Goal: Task Accomplishment & Management: Complete application form

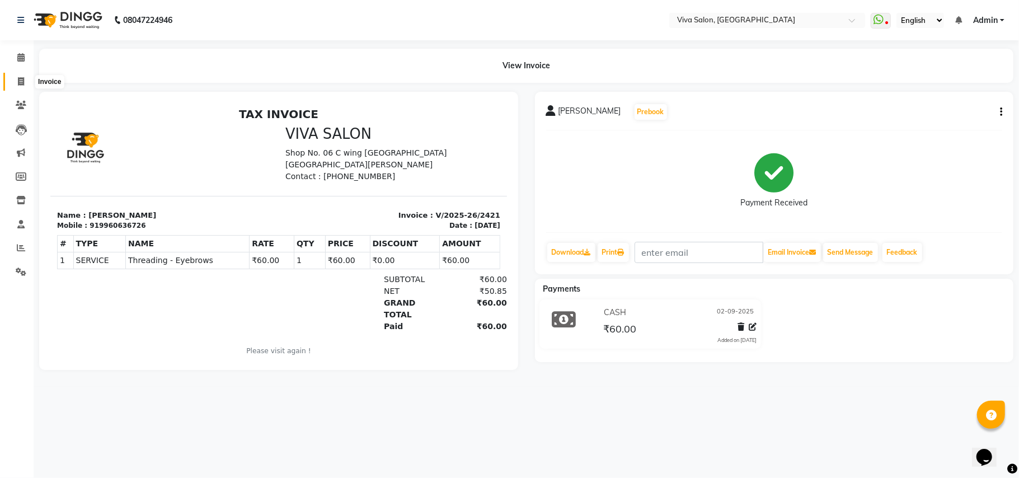
click at [20, 77] on icon at bounding box center [21, 81] width 6 height 8
select select "service"
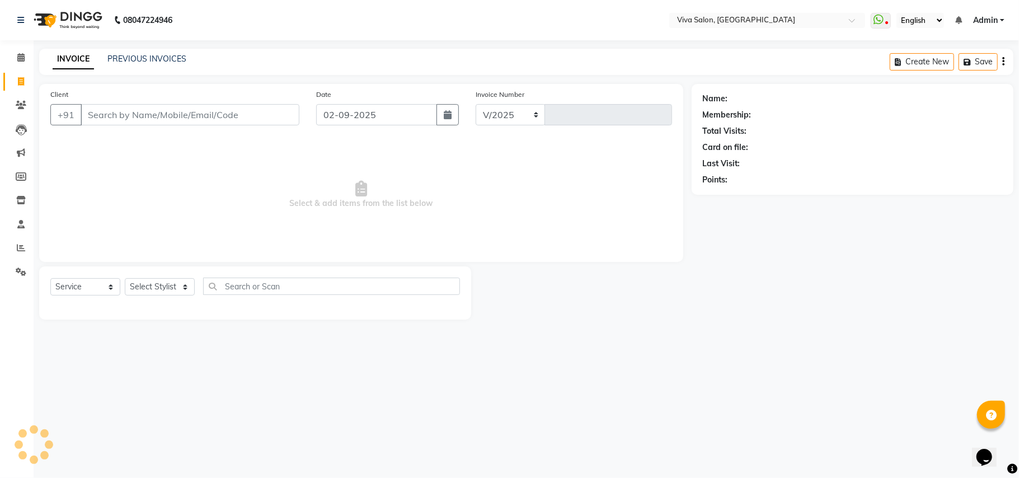
select select "7363"
type input "2422"
click at [157, 285] on select "Select Stylist [PERSON_NAME] [PERSON_NAME] Jidhnya [PERSON_NAME] lakhanavar [PE…" at bounding box center [160, 286] width 70 height 17
select select "63725"
click at [125, 278] on select "Select Stylist [PERSON_NAME] [PERSON_NAME] Jidhnya [PERSON_NAME] lakhanavar [PE…" at bounding box center [160, 286] width 70 height 17
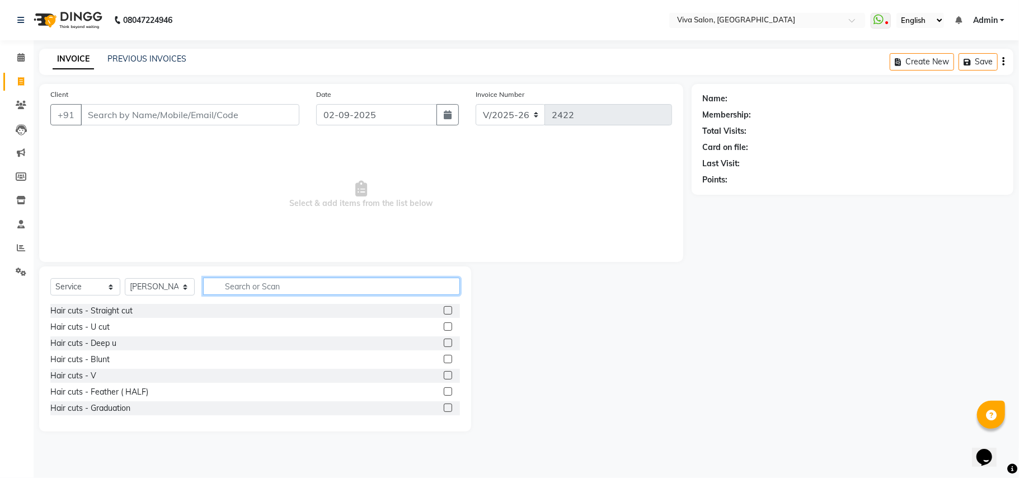
click at [257, 289] on input "text" at bounding box center [331, 286] width 257 height 17
type input "thr"
click at [444, 313] on label at bounding box center [448, 310] width 8 height 8
click at [444, 313] on input "checkbox" at bounding box center [447, 310] width 7 height 7
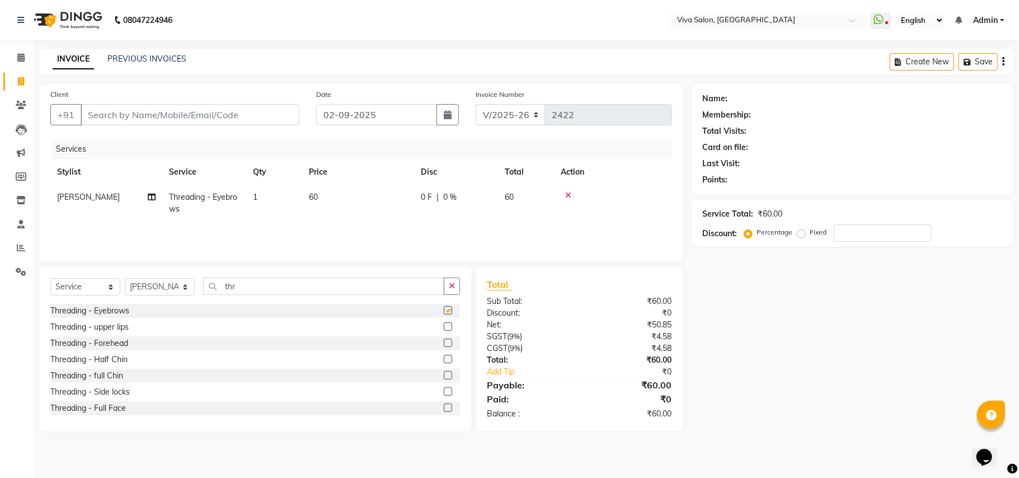
checkbox input "false"
click at [444, 328] on label at bounding box center [448, 326] width 8 height 8
click at [444, 328] on input "checkbox" at bounding box center [447, 326] width 7 height 7
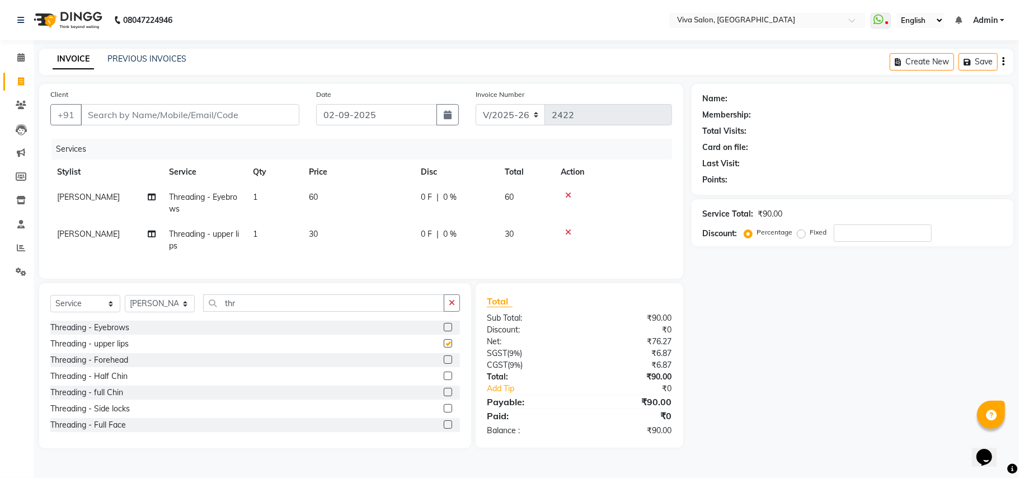
checkbox input "false"
click at [444, 364] on label at bounding box center [448, 359] width 8 height 8
click at [444, 364] on input "checkbox" at bounding box center [447, 359] width 7 height 7
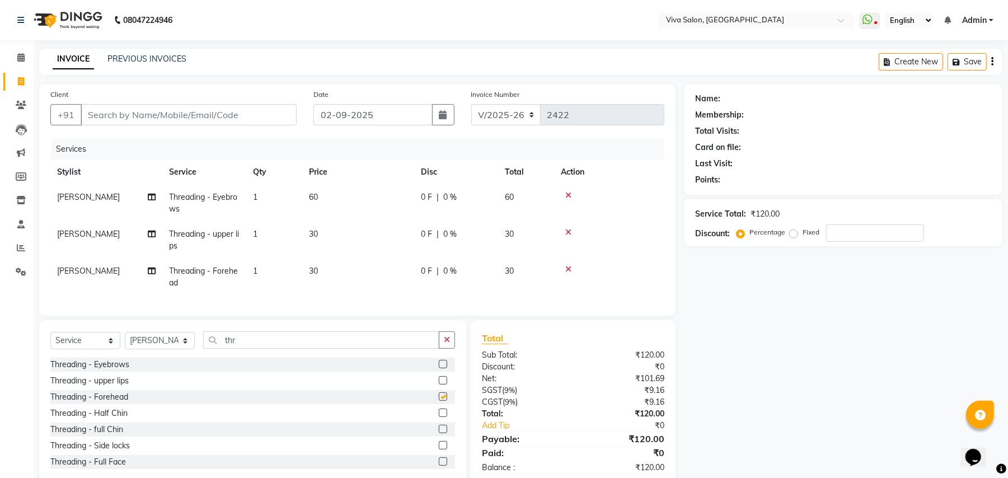
checkbox input "false"
click at [446, 344] on icon "button" at bounding box center [447, 340] width 6 height 8
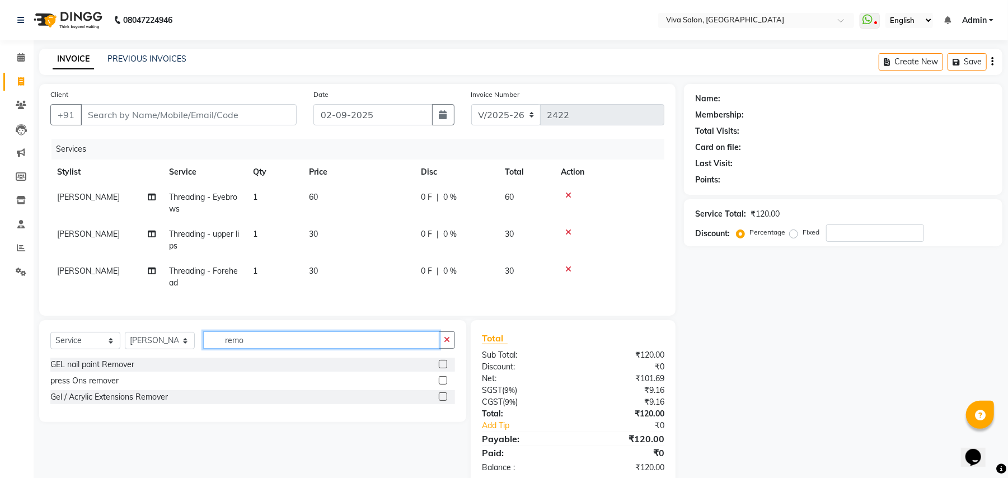
type input "remo"
click at [440, 368] on label at bounding box center [443, 364] width 8 height 8
click at [440, 368] on input "checkbox" at bounding box center [442, 364] width 7 height 7
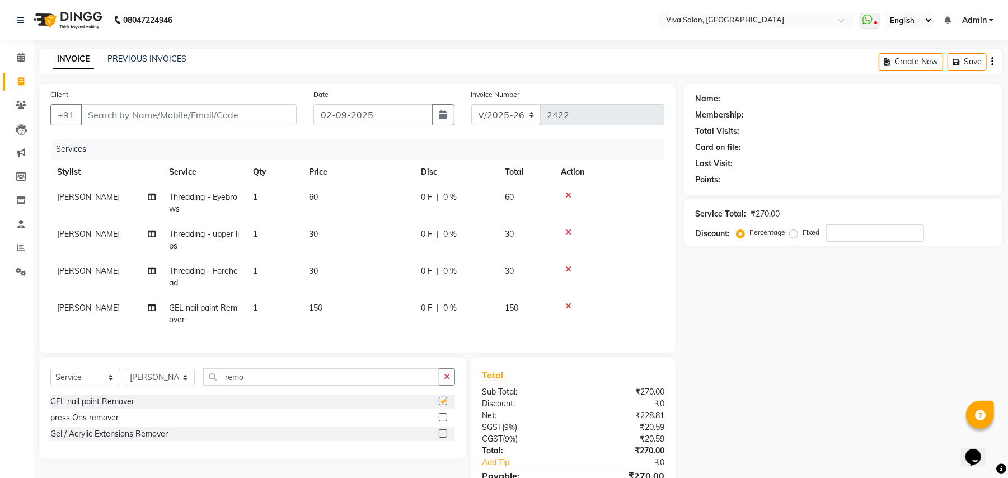
checkbox input "false"
click at [245, 116] on input "Client" at bounding box center [189, 114] width 216 height 21
type input "8"
type input "0"
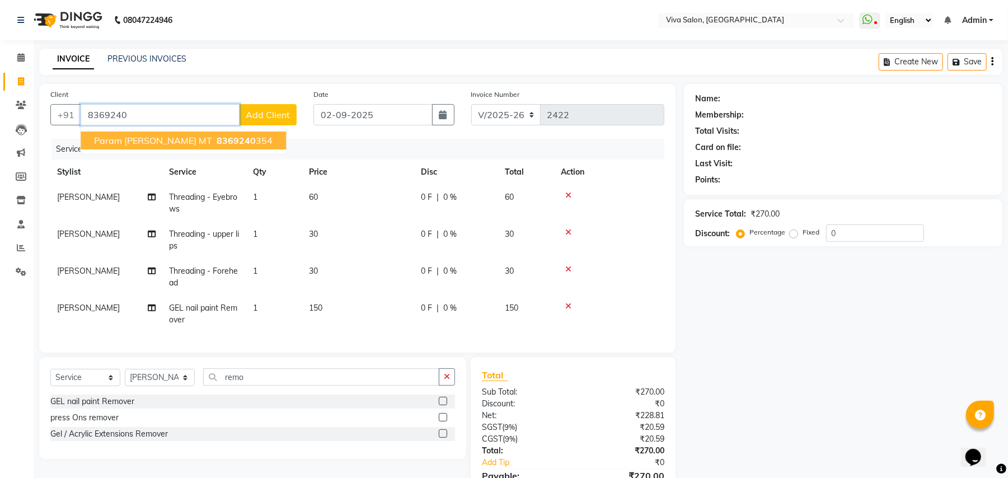
click at [217, 143] on span "8369240" at bounding box center [236, 140] width 39 height 11
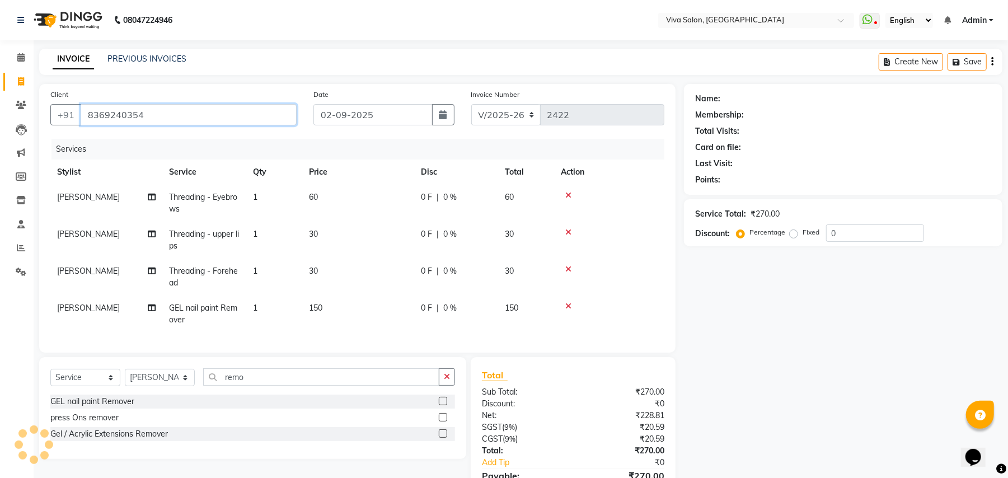
type input "8369240354"
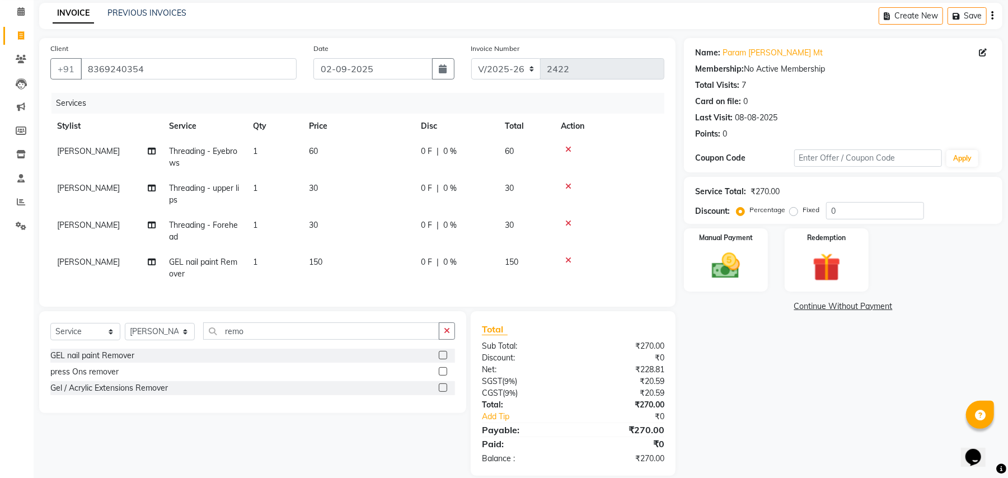
scroll to position [72, 0]
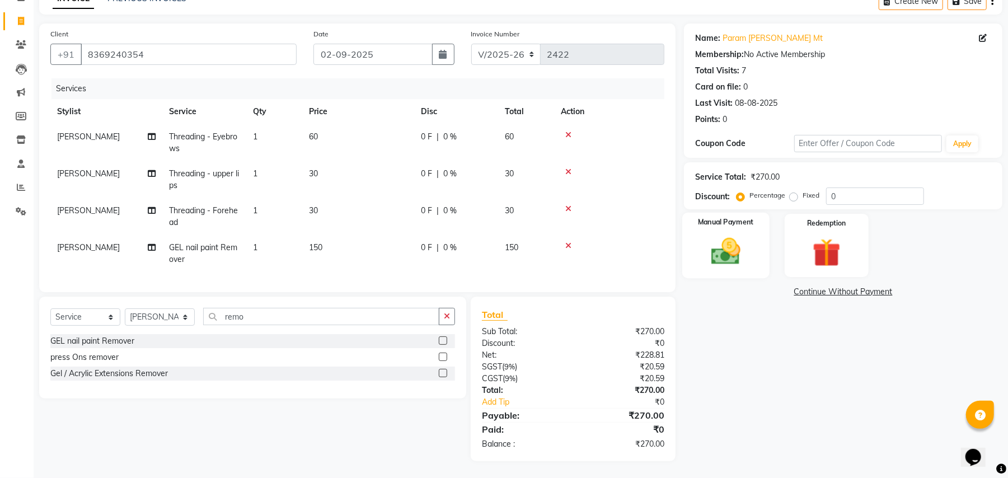
click at [699, 220] on div "Manual Payment" at bounding box center [725, 245] width 87 height 65
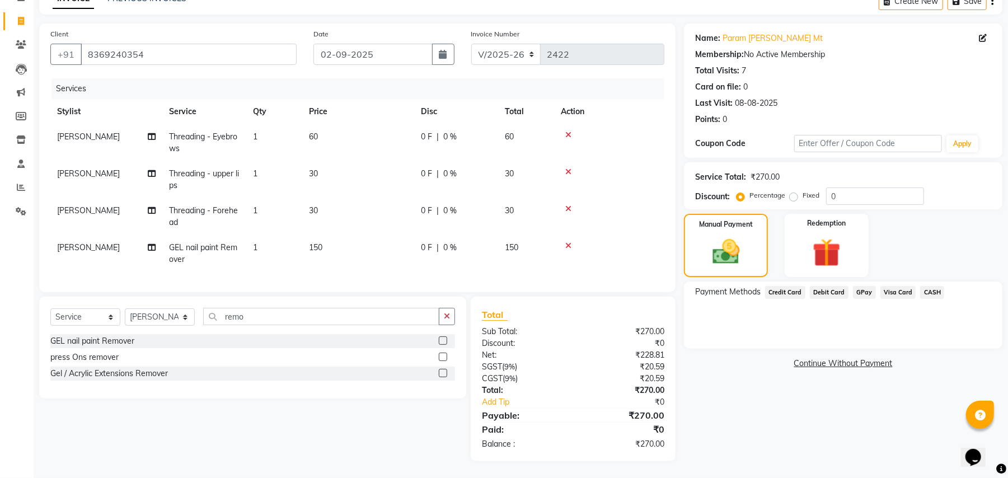
click at [856, 286] on span "GPay" at bounding box center [864, 292] width 23 height 13
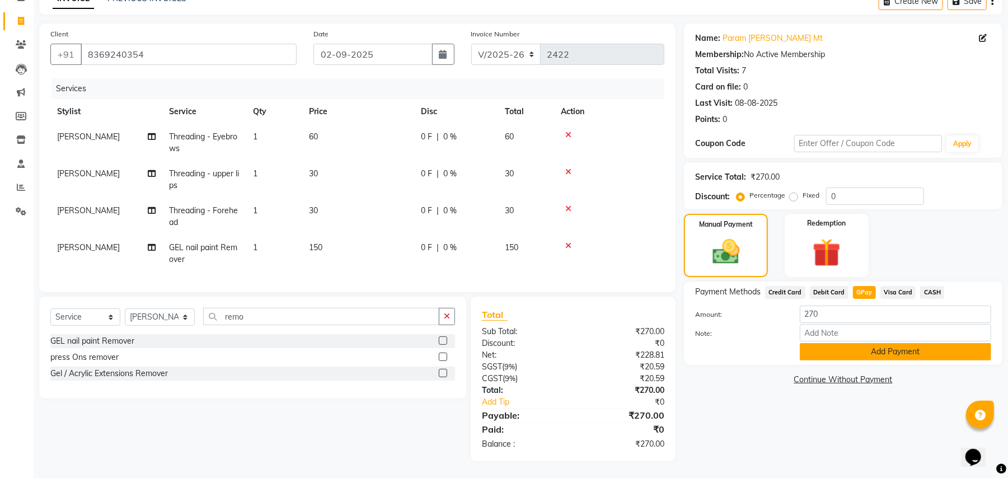
click at [862, 349] on button "Add Payment" at bounding box center [895, 351] width 191 height 17
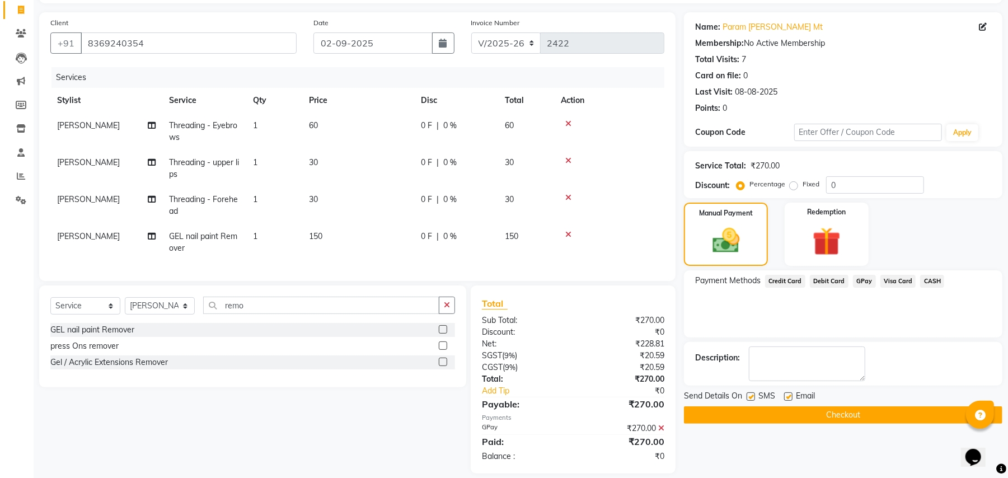
click at [745, 409] on button "Checkout" at bounding box center [843, 414] width 318 height 17
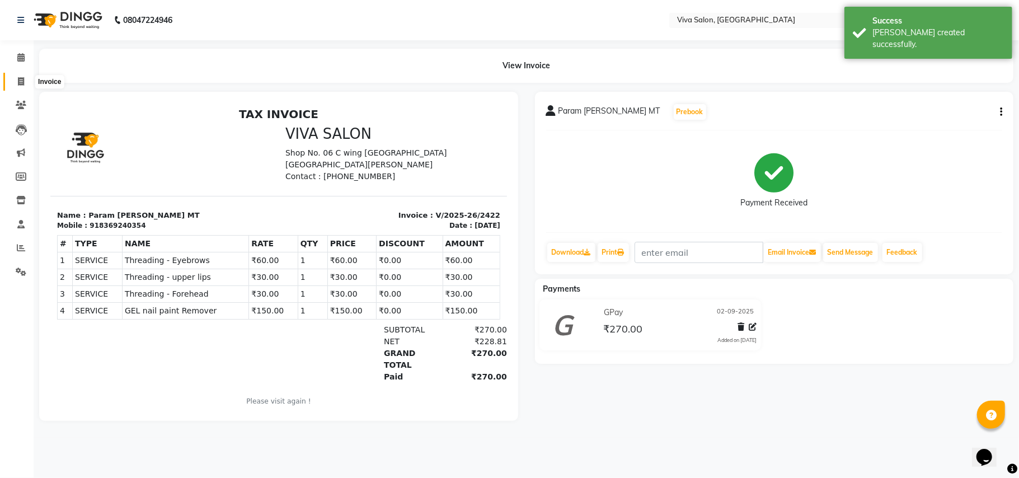
click at [14, 76] on span at bounding box center [21, 82] width 20 height 13
select select "service"
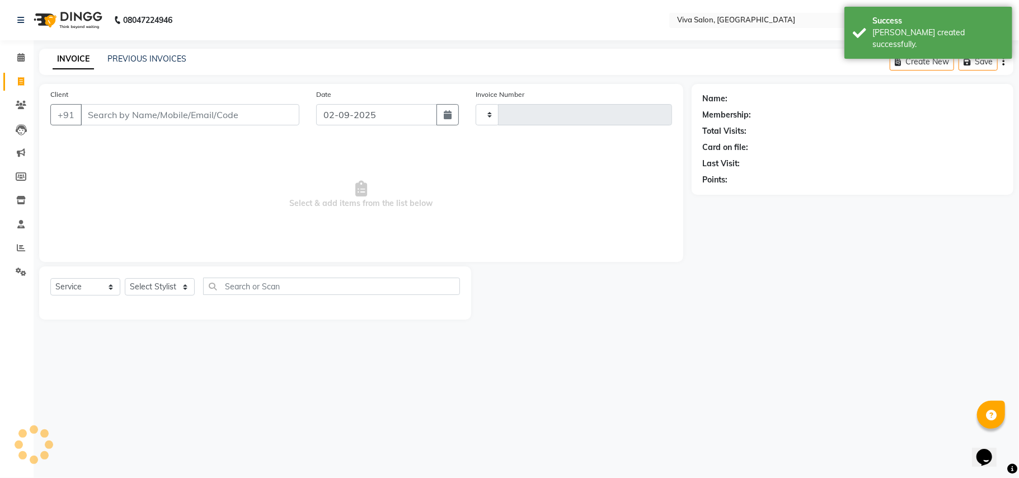
type input "2423"
select select "7363"
click at [147, 288] on select "Select Stylist [PERSON_NAME] [PERSON_NAME] Jidhnya [PERSON_NAME] lakhanavar [PE…" at bounding box center [160, 286] width 70 height 17
select select "63771"
click at [125, 278] on select "Select Stylist [PERSON_NAME] [PERSON_NAME] Jidhnya [PERSON_NAME] lakhanavar [PE…" at bounding box center [160, 286] width 70 height 17
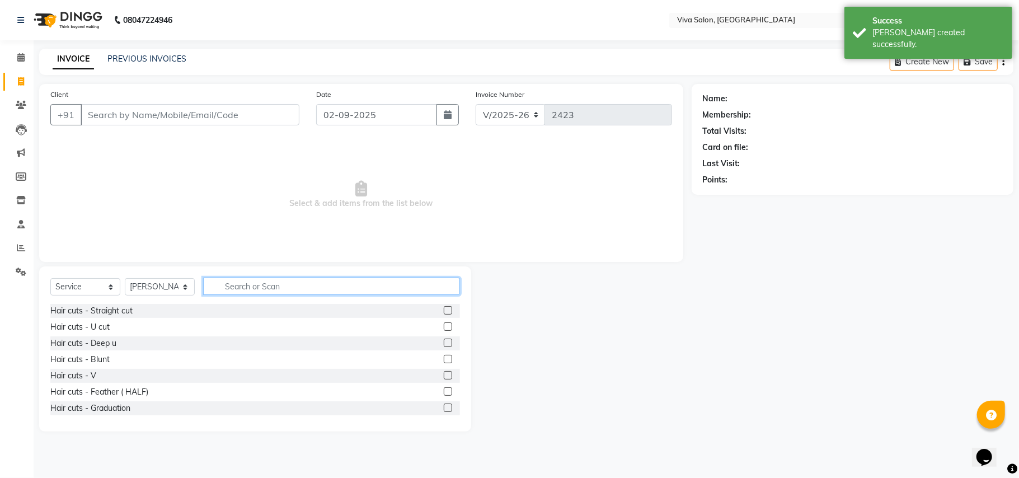
click at [224, 290] on input "text" at bounding box center [331, 286] width 257 height 17
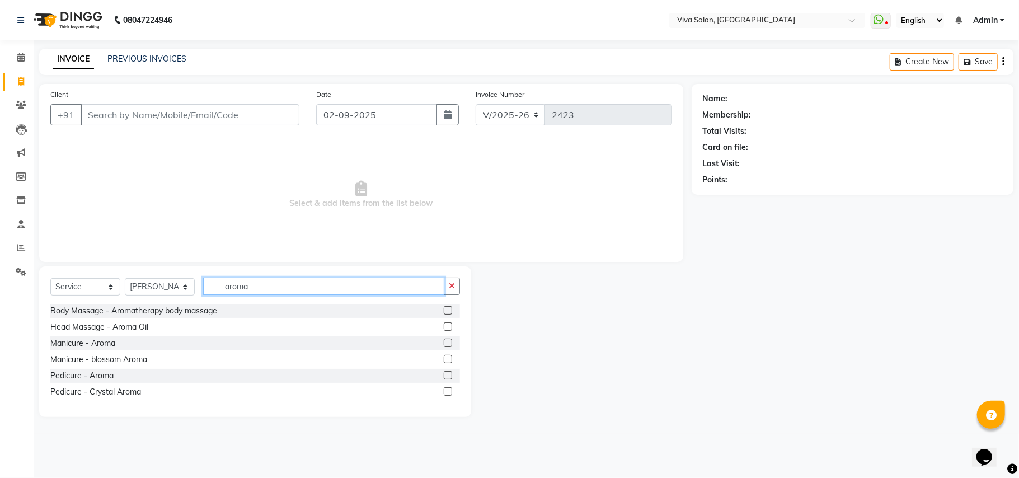
type input "aroma"
click at [447, 347] on label at bounding box center [448, 343] width 8 height 8
click at [447, 347] on input "checkbox" at bounding box center [447, 343] width 7 height 7
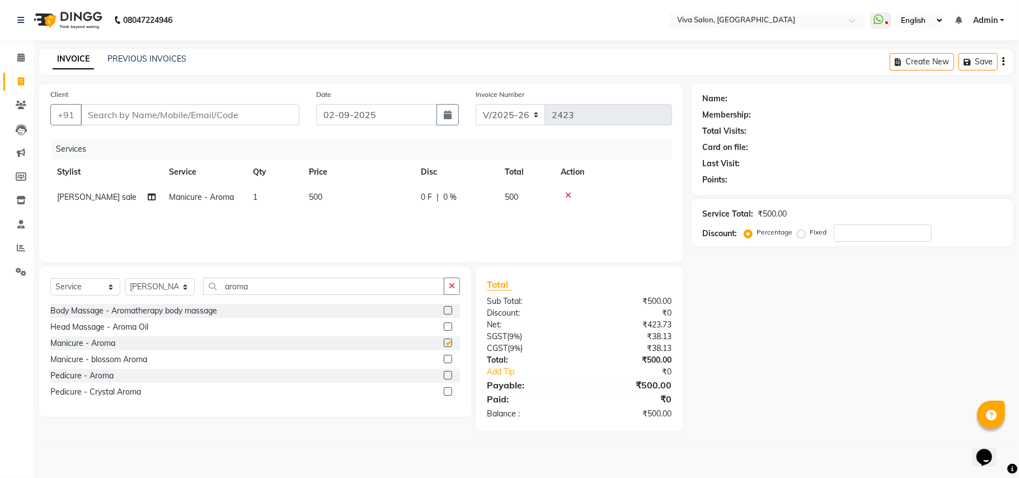
checkbox input "false"
click at [448, 374] on label at bounding box center [448, 375] width 8 height 8
click at [448, 374] on input "checkbox" at bounding box center [447, 375] width 7 height 7
checkbox input "false"
click at [449, 290] on icon "button" at bounding box center [452, 286] width 6 height 8
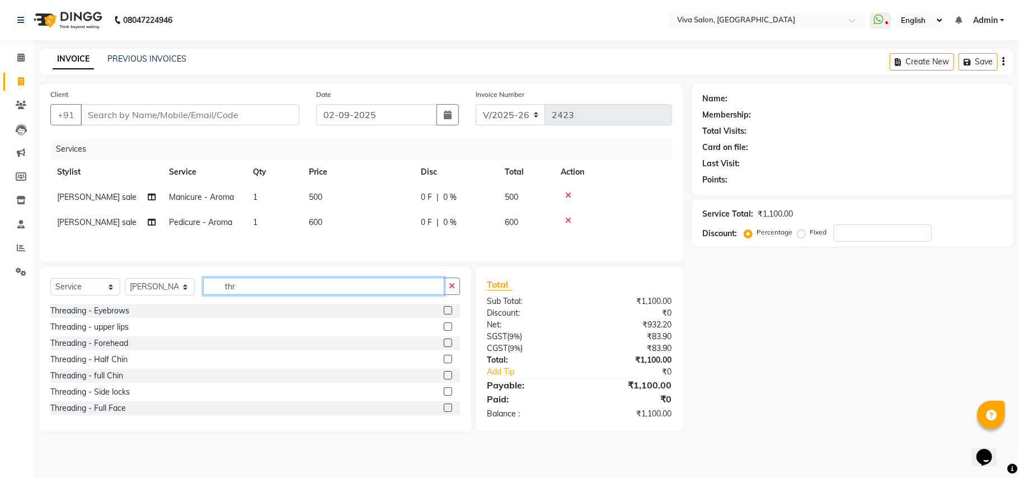
type input "thr"
click at [444, 314] on label at bounding box center [448, 310] width 8 height 8
click at [444, 314] on input "checkbox" at bounding box center [447, 310] width 7 height 7
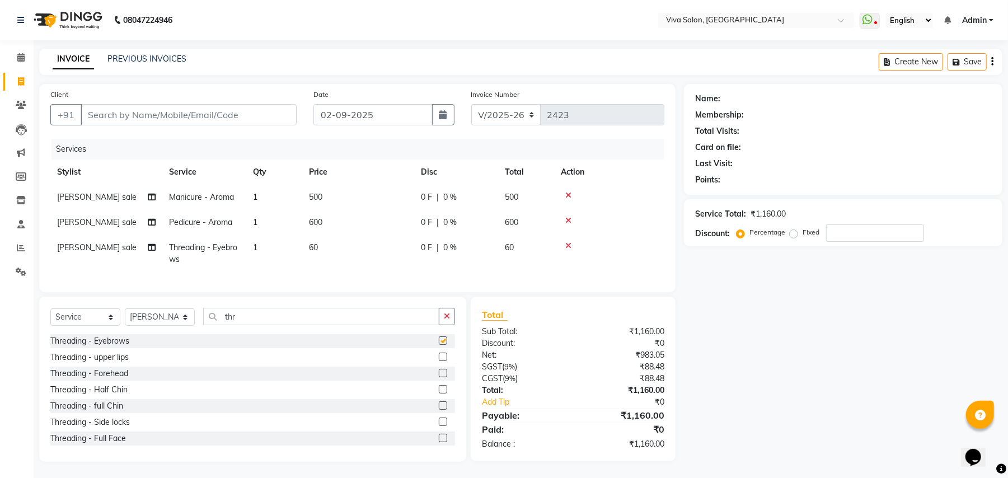
checkbox input "false"
click at [439, 361] on label at bounding box center [443, 357] width 8 height 8
click at [439, 361] on input "checkbox" at bounding box center [442, 357] width 7 height 7
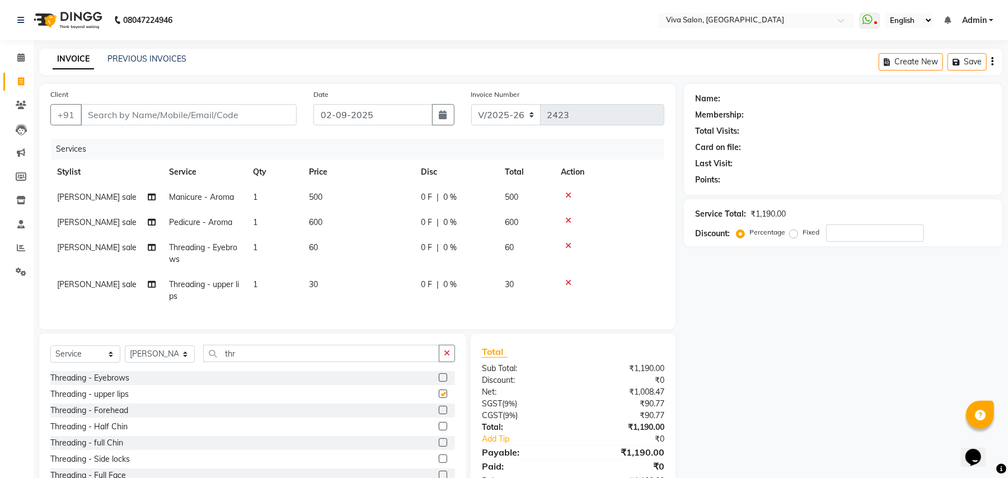
checkbox input "false"
click at [439, 430] on label at bounding box center [443, 426] width 8 height 8
click at [439, 430] on input "checkbox" at bounding box center [442, 426] width 7 height 7
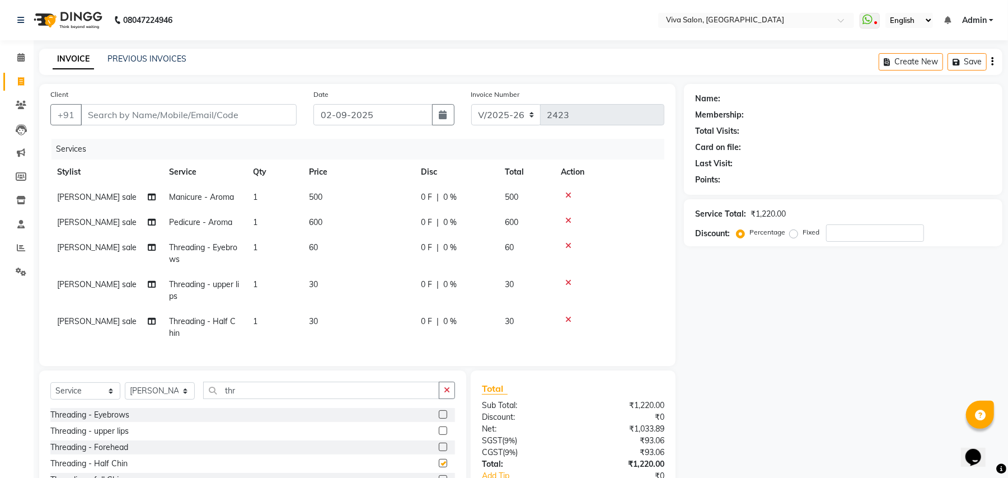
checkbox input "false"
click at [448, 399] on button "button" at bounding box center [447, 390] width 16 height 17
type input "nail"
click at [439, 419] on label at bounding box center [443, 414] width 8 height 8
click at [439, 419] on input "checkbox" at bounding box center [442, 414] width 7 height 7
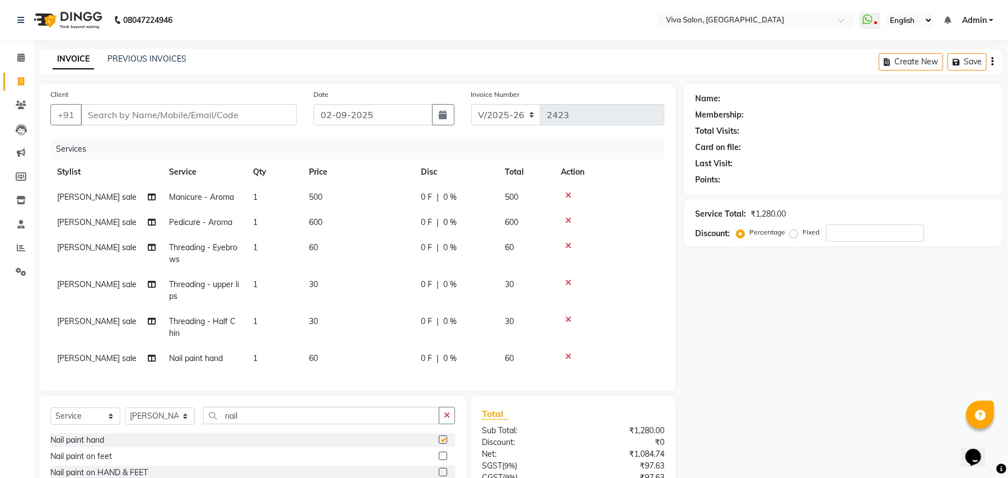
checkbox input "false"
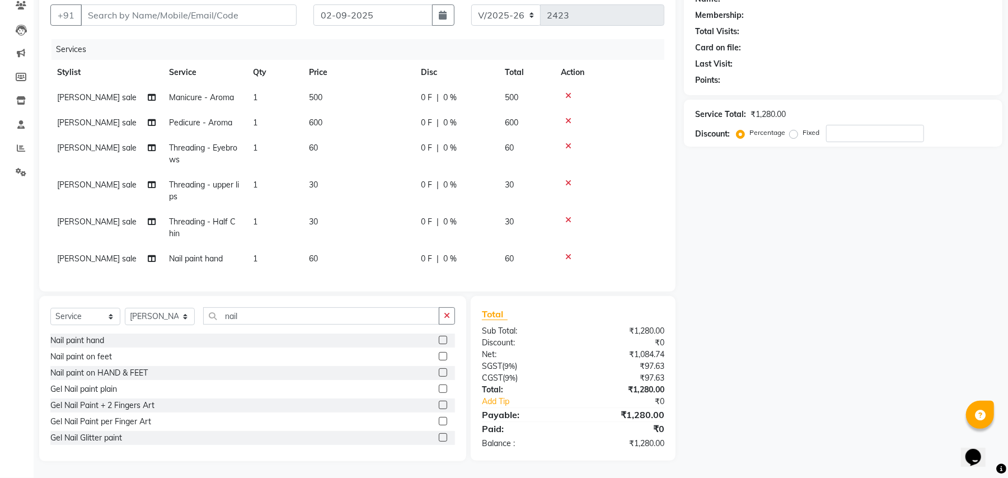
click at [439, 370] on label at bounding box center [443, 372] width 8 height 8
click at [439, 370] on input "checkbox" at bounding box center [442, 372] width 7 height 7
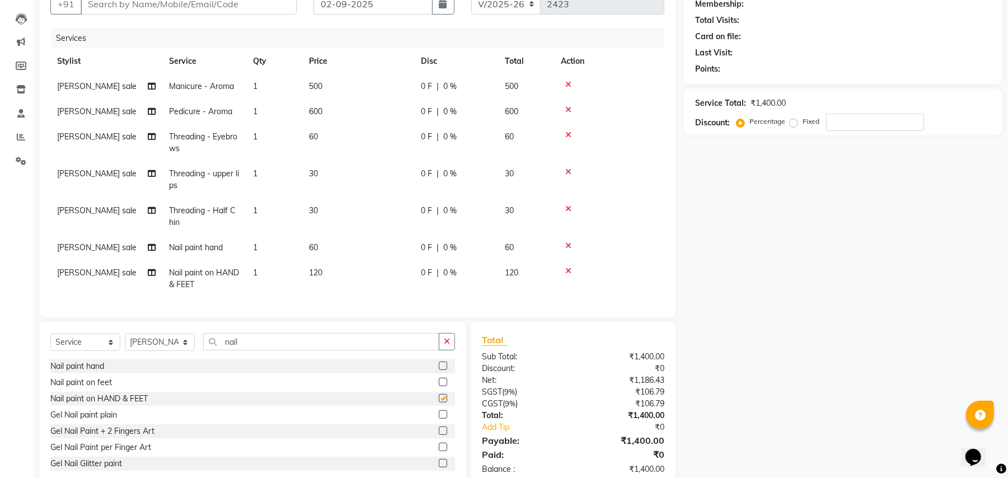
checkbox input "false"
click at [569, 242] on icon at bounding box center [568, 246] width 6 height 8
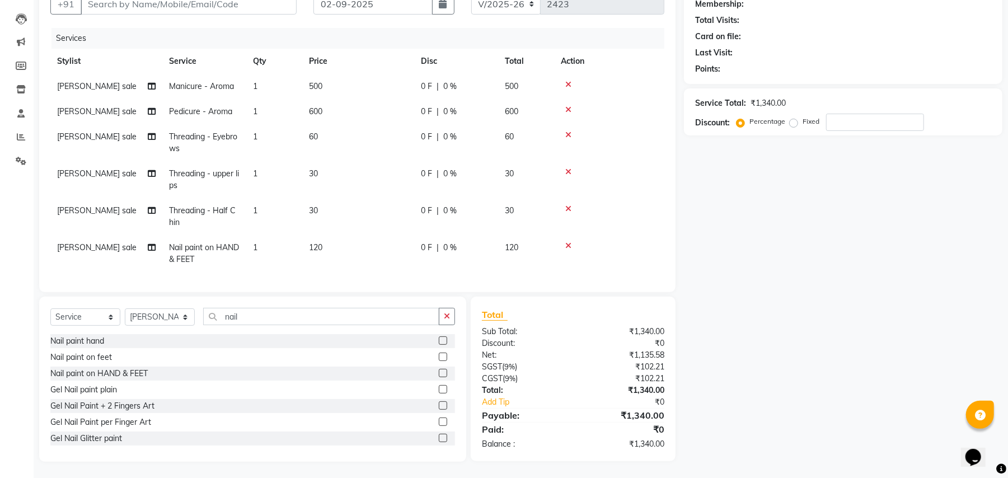
scroll to position [0, 0]
click at [383, 249] on td "120" at bounding box center [358, 253] width 112 height 37
select select "63771"
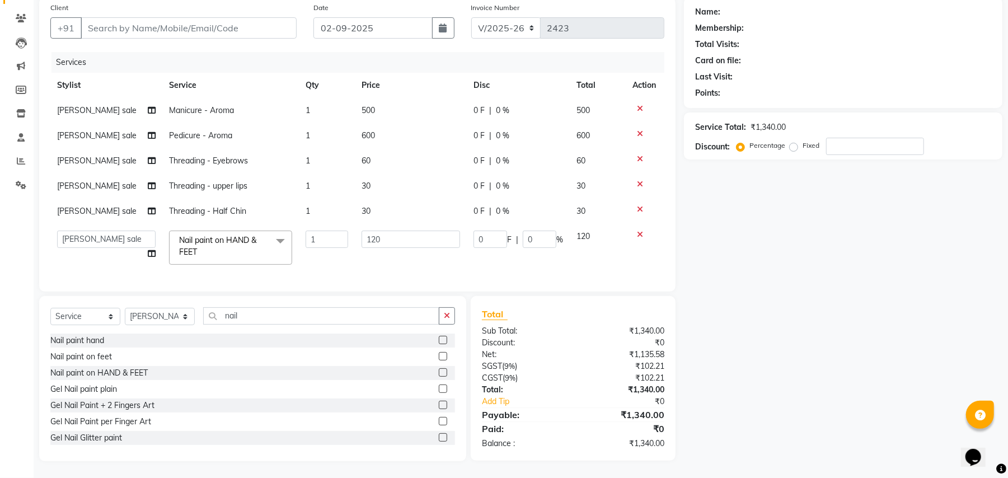
scroll to position [98, 0]
click at [413, 235] on input "120" at bounding box center [410, 239] width 98 height 17
type input "1"
type input "80"
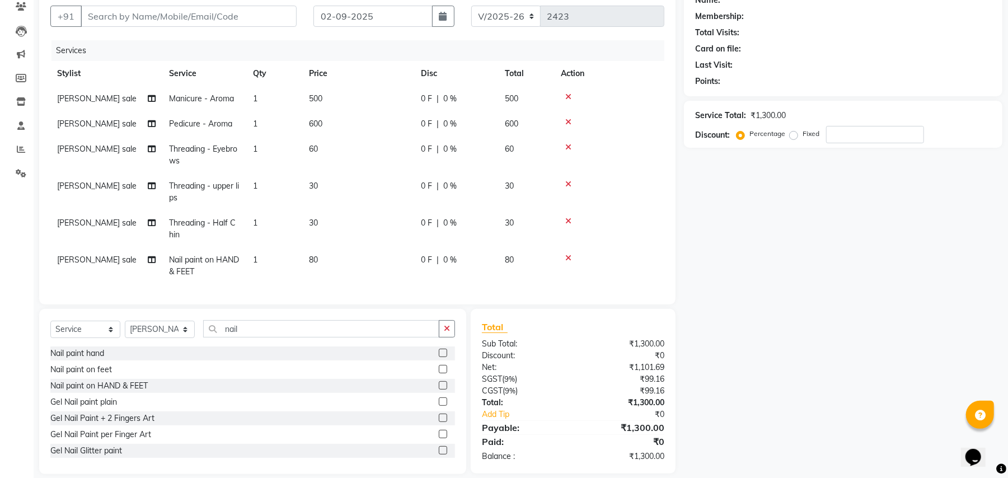
click at [415, 260] on div "Services Stylist Service Qty Price Disc Total Action [PERSON_NAME] sale Manicur…" at bounding box center [357, 166] width 614 height 253
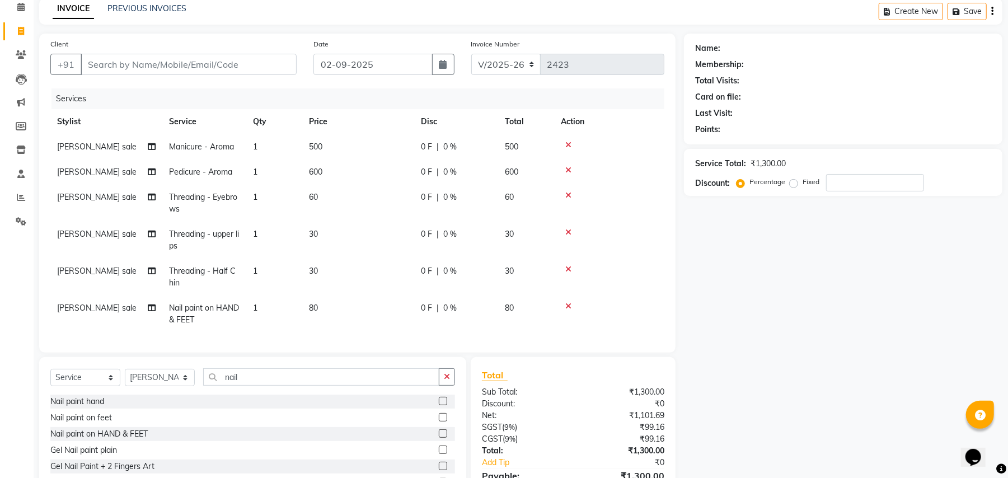
scroll to position [0, 0]
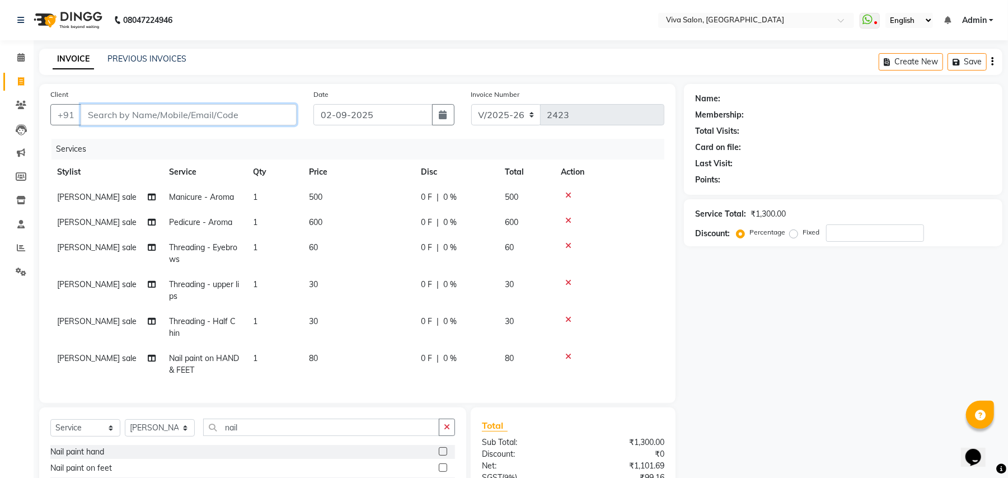
click at [264, 108] on input "Client" at bounding box center [189, 114] width 216 height 21
type input "d"
type input "0"
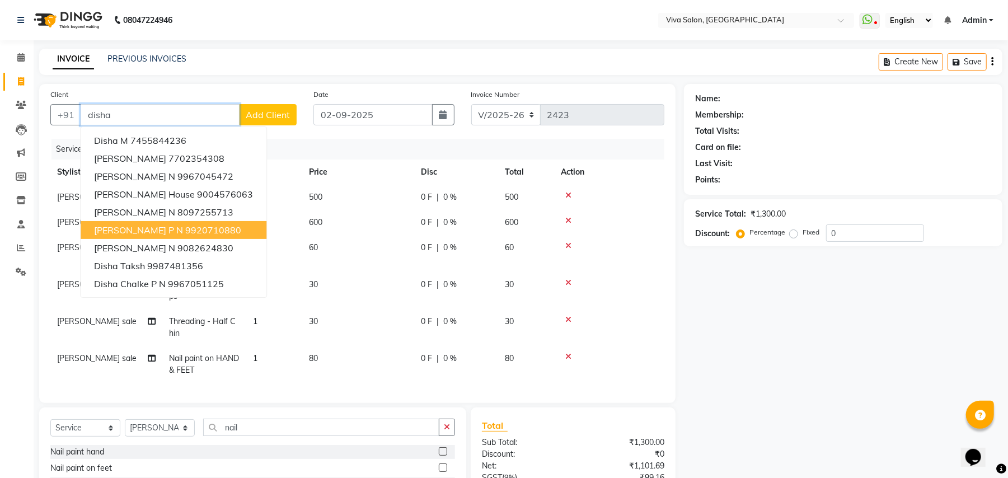
click at [157, 231] on span "[PERSON_NAME] P N" at bounding box center [138, 229] width 89 height 11
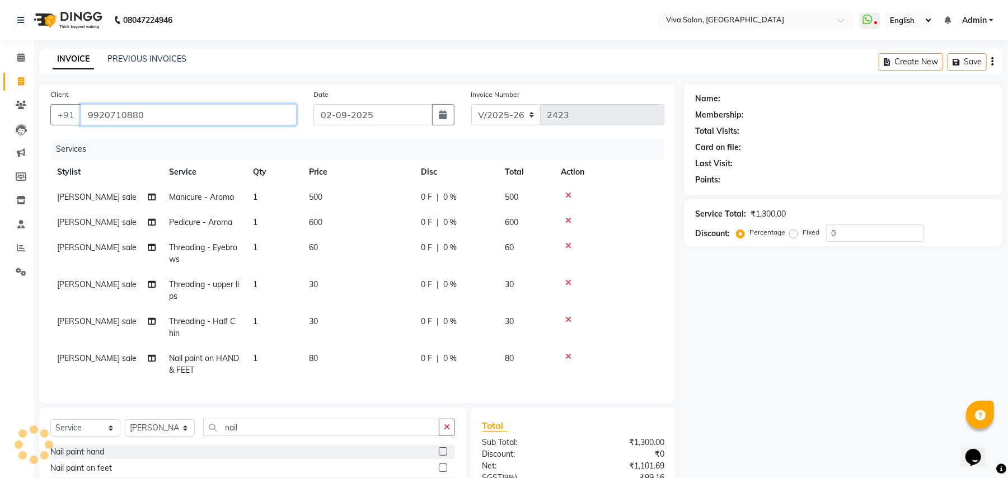
type input "9920710880"
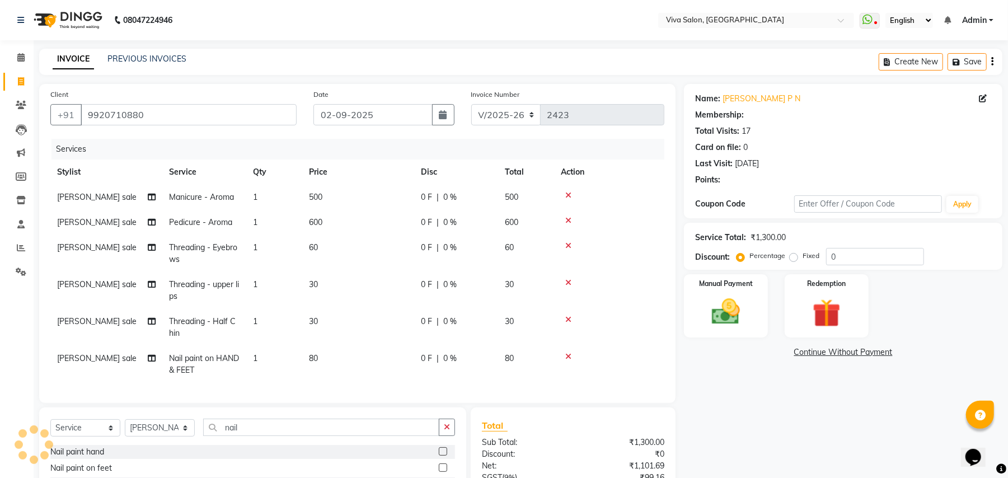
select select "2: Object"
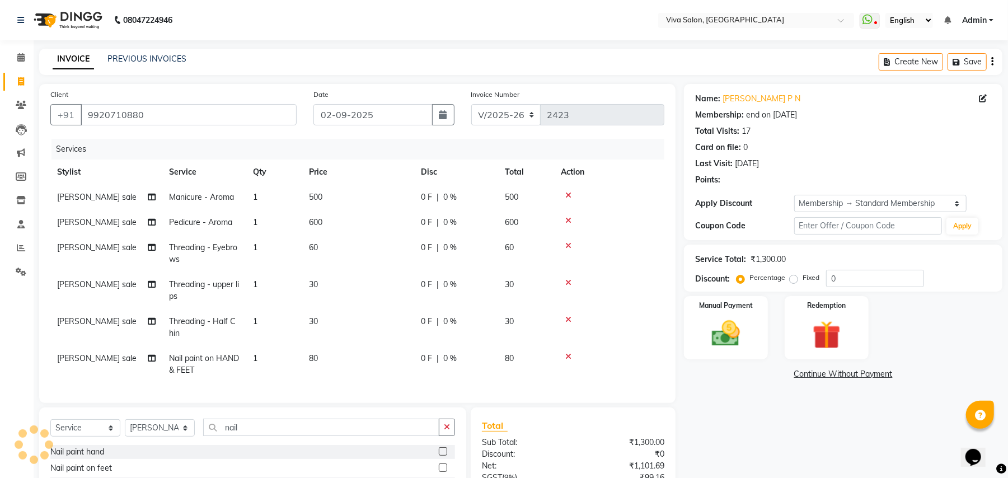
type input "20"
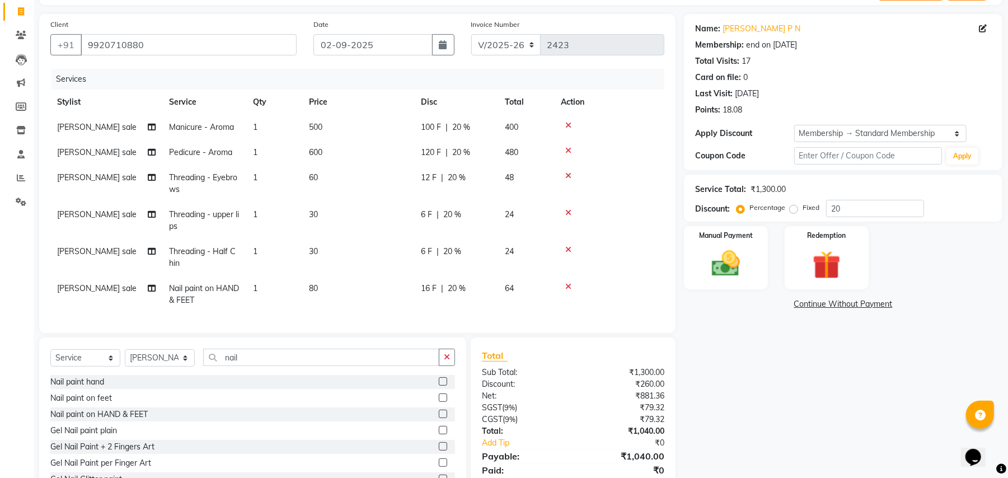
scroll to position [122, 0]
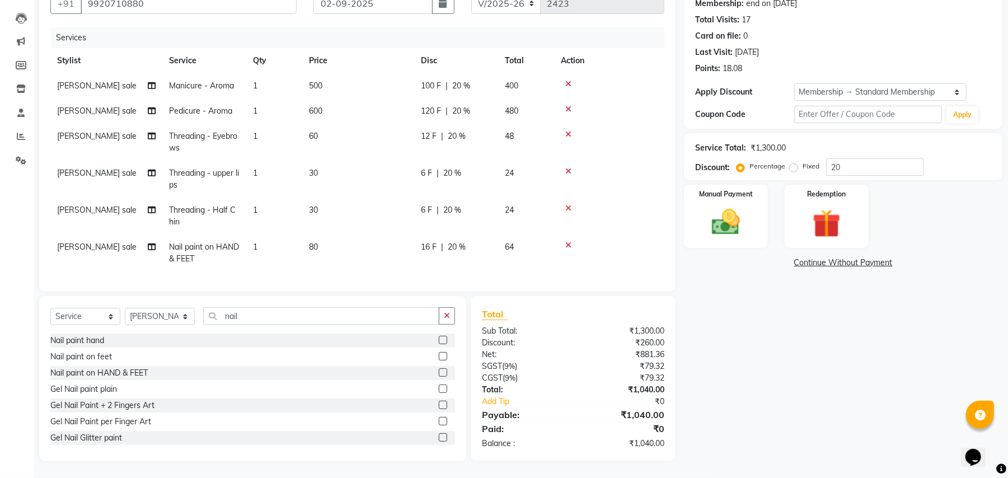
click at [372, 237] on td "80" at bounding box center [358, 252] width 112 height 37
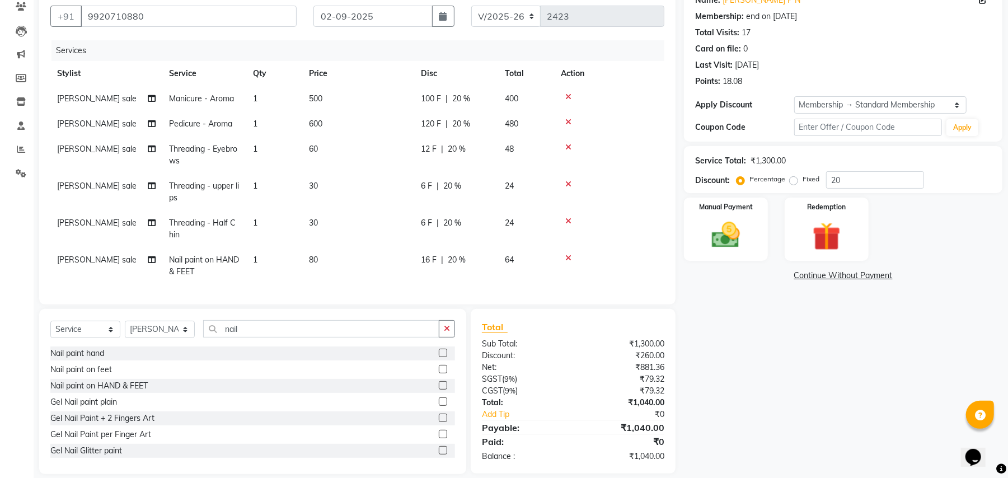
select select "63771"
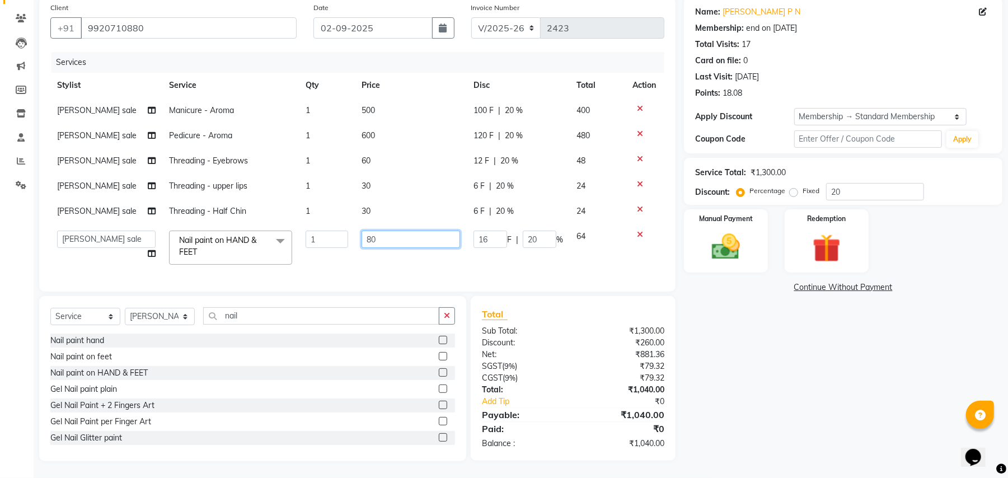
click at [412, 231] on input "80" at bounding box center [410, 239] width 98 height 17
type input "8"
type input "100"
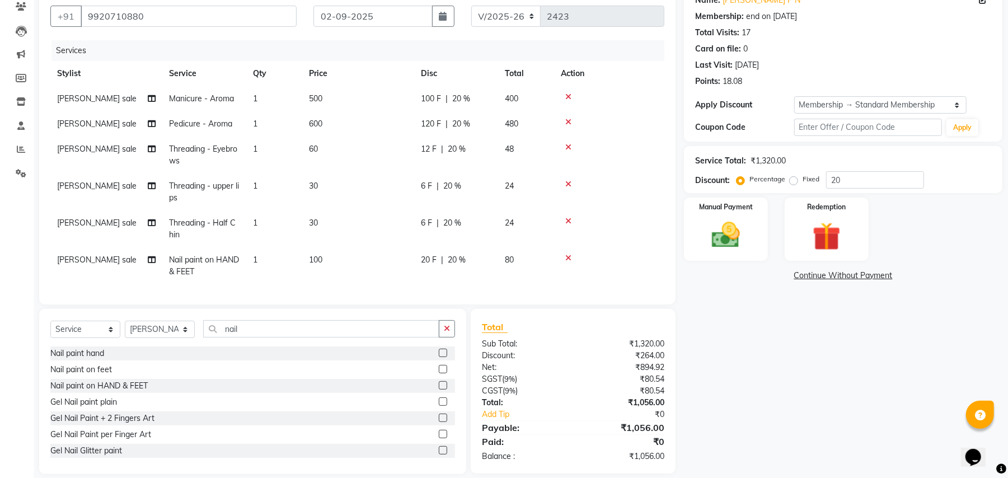
click at [410, 250] on td "100" at bounding box center [358, 265] width 112 height 37
select select "63771"
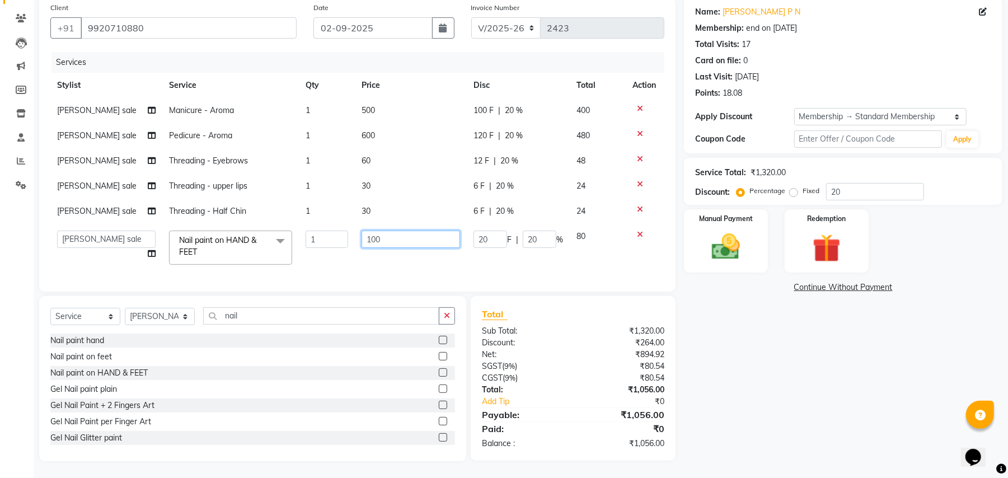
click at [438, 234] on input "100" at bounding box center [410, 239] width 98 height 17
type input "1"
type input "7"
type input "80"
click at [466, 247] on tr "[PERSON_NAME] [PERSON_NAME] Jidhnya [PERSON_NAME] lakhanavar [PERSON_NAME] sale…" at bounding box center [357, 248] width 614 height 48
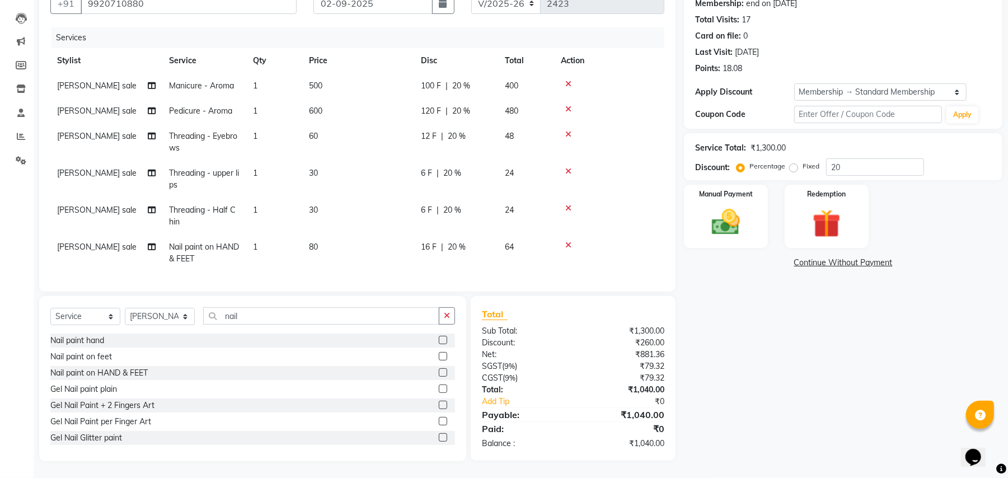
scroll to position [122, 0]
click at [815, 224] on img at bounding box center [826, 223] width 48 height 36
click at [692, 208] on div "Manual Payment" at bounding box center [725, 217] width 87 height 67
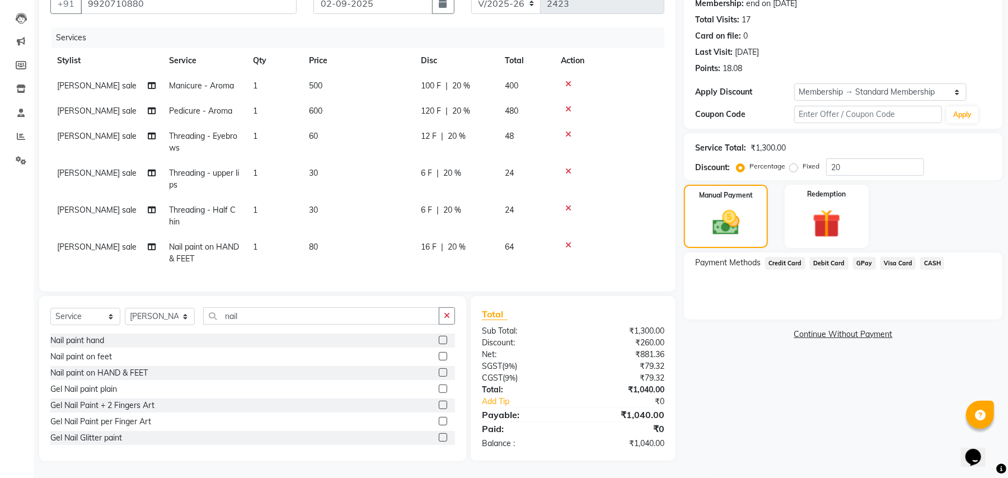
click at [847, 328] on link "Continue Without Payment" at bounding box center [843, 334] width 314 height 12
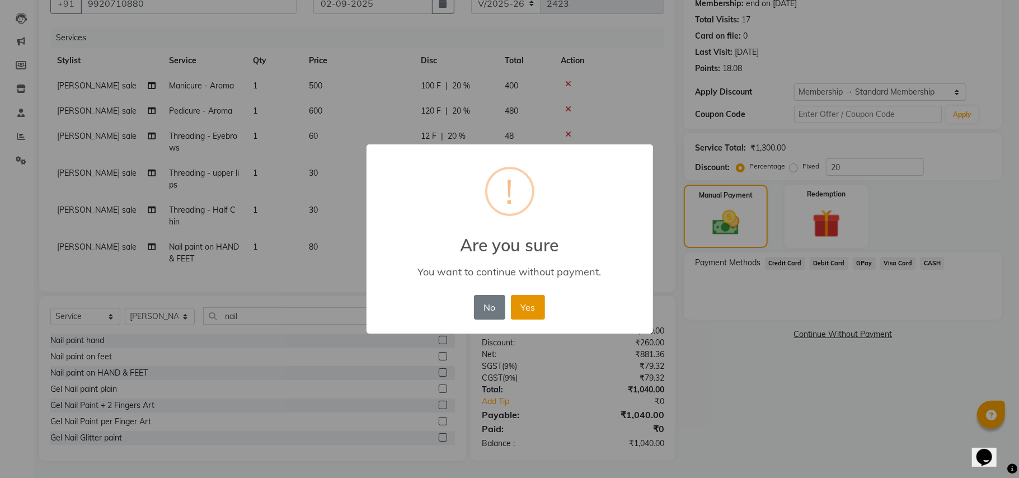
click at [520, 318] on button "Yes" at bounding box center [528, 307] width 34 height 25
